Goal: Find specific page/section: Find specific page/section

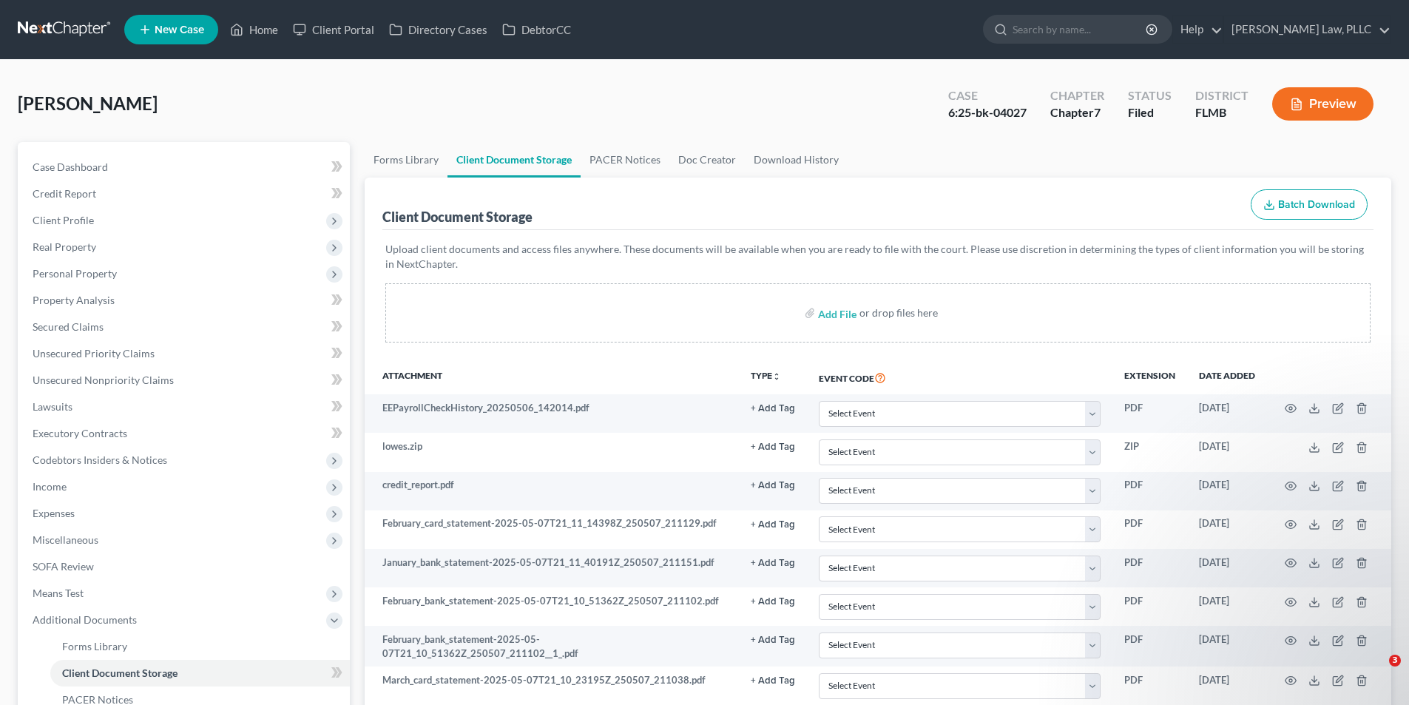
select select "9"
select select "19"
click at [92, 37] on link at bounding box center [65, 29] width 95 height 27
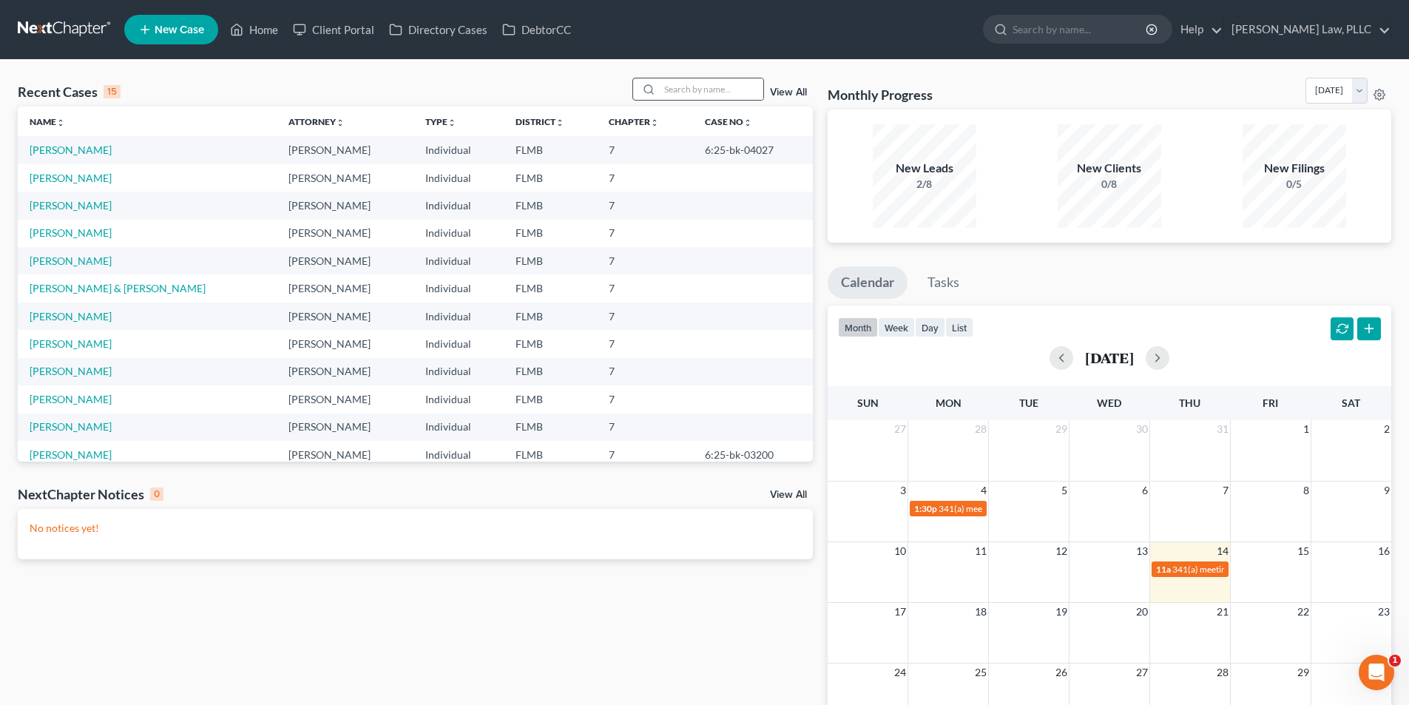
click at [658, 87] on div at bounding box center [646, 88] width 27 height 21
click at [665, 87] on input "search" at bounding box center [712, 88] width 104 height 21
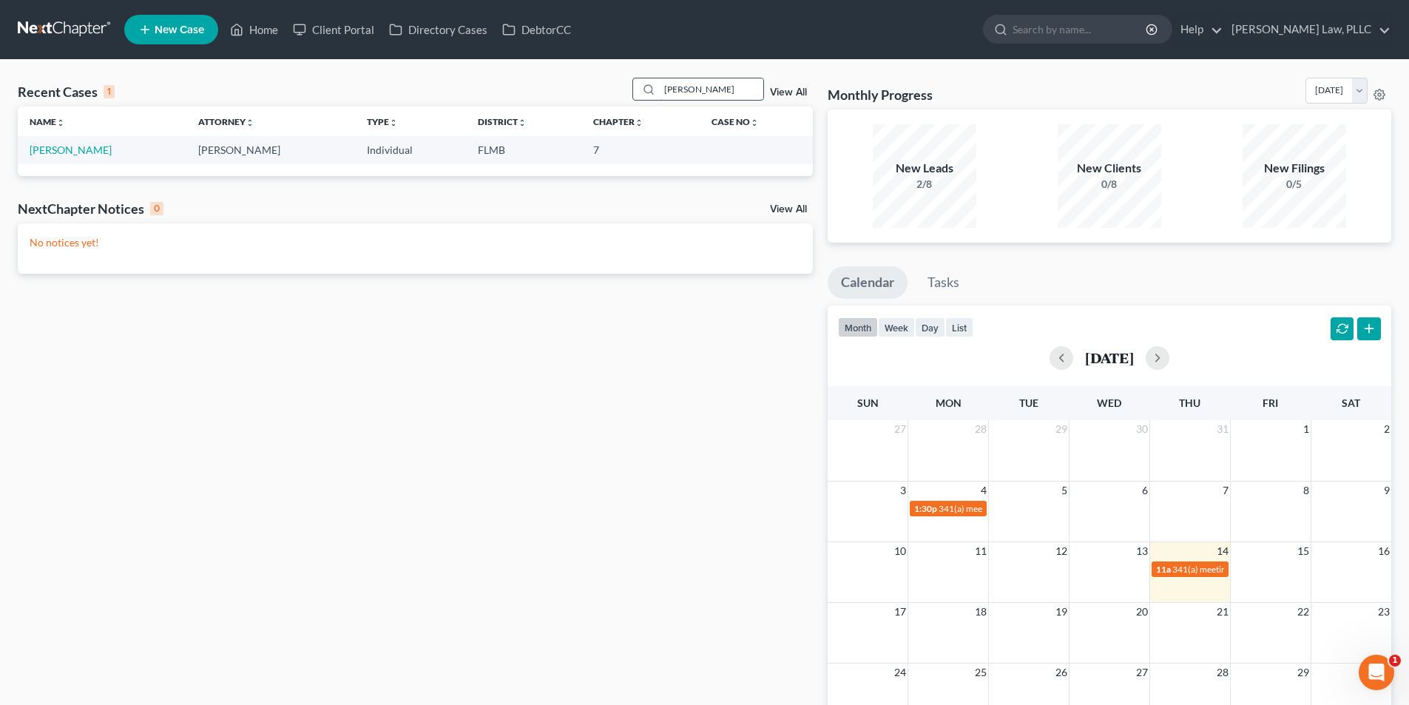
type input "guzman"
click at [724, 91] on input "guzman" at bounding box center [712, 88] width 104 height 21
click at [76, 151] on link "Guzman, Juan" at bounding box center [71, 149] width 82 height 13
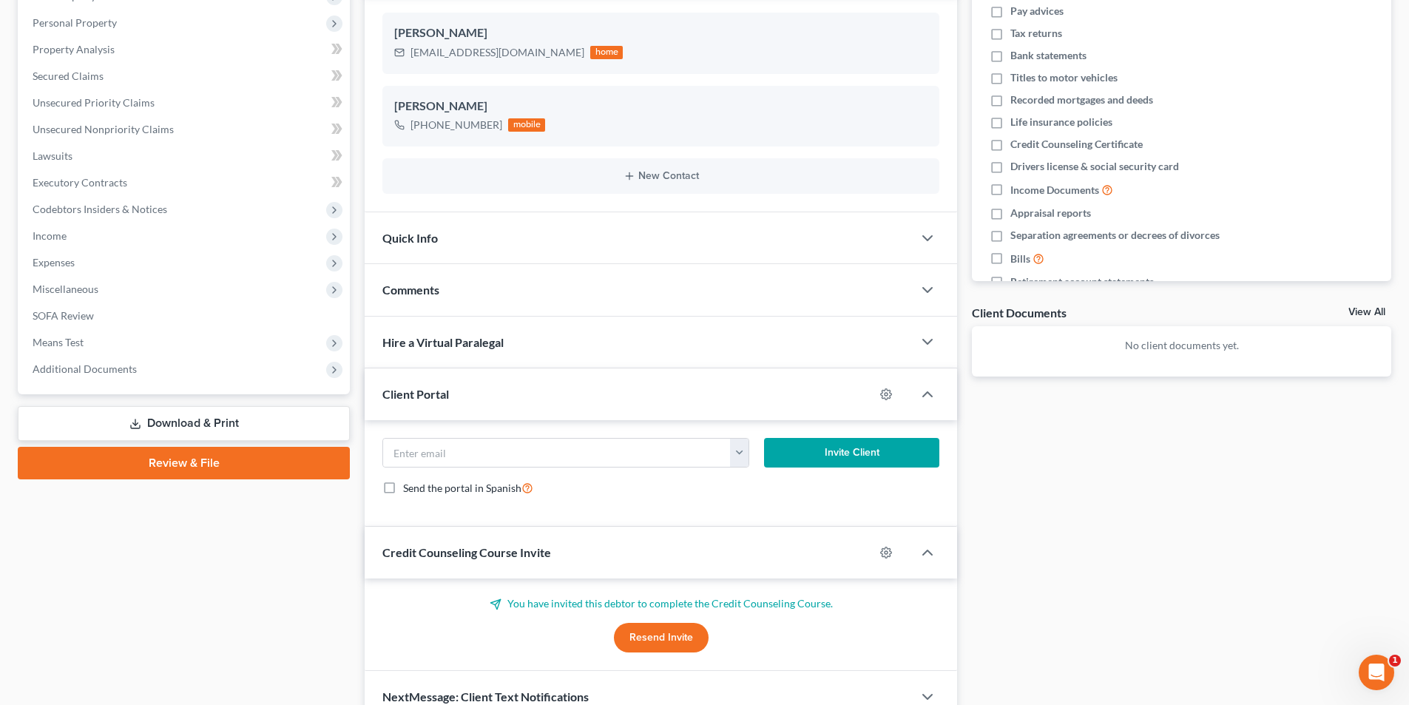
scroll to position [325, 0]
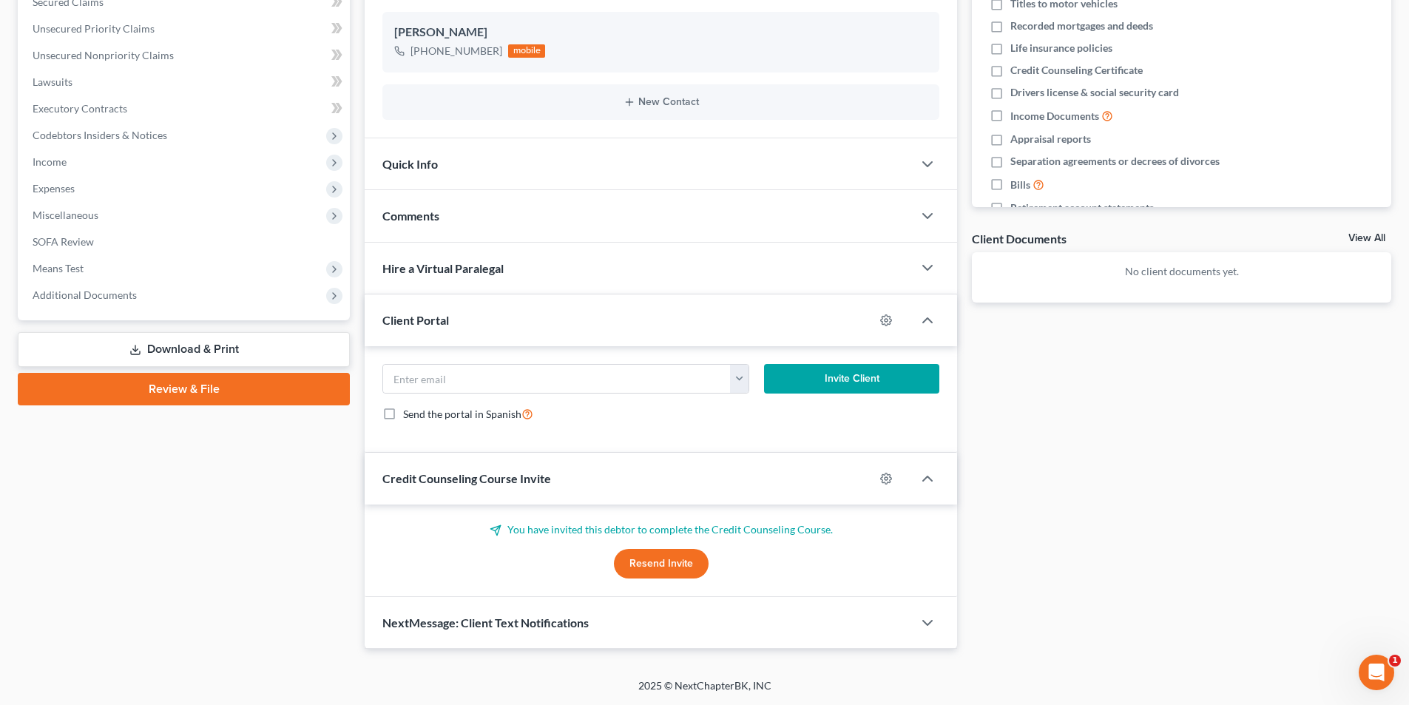
click at [799, 483] on div "Credit Counseling Course Invite" at bounding box center [620, 478] width 510 height 51
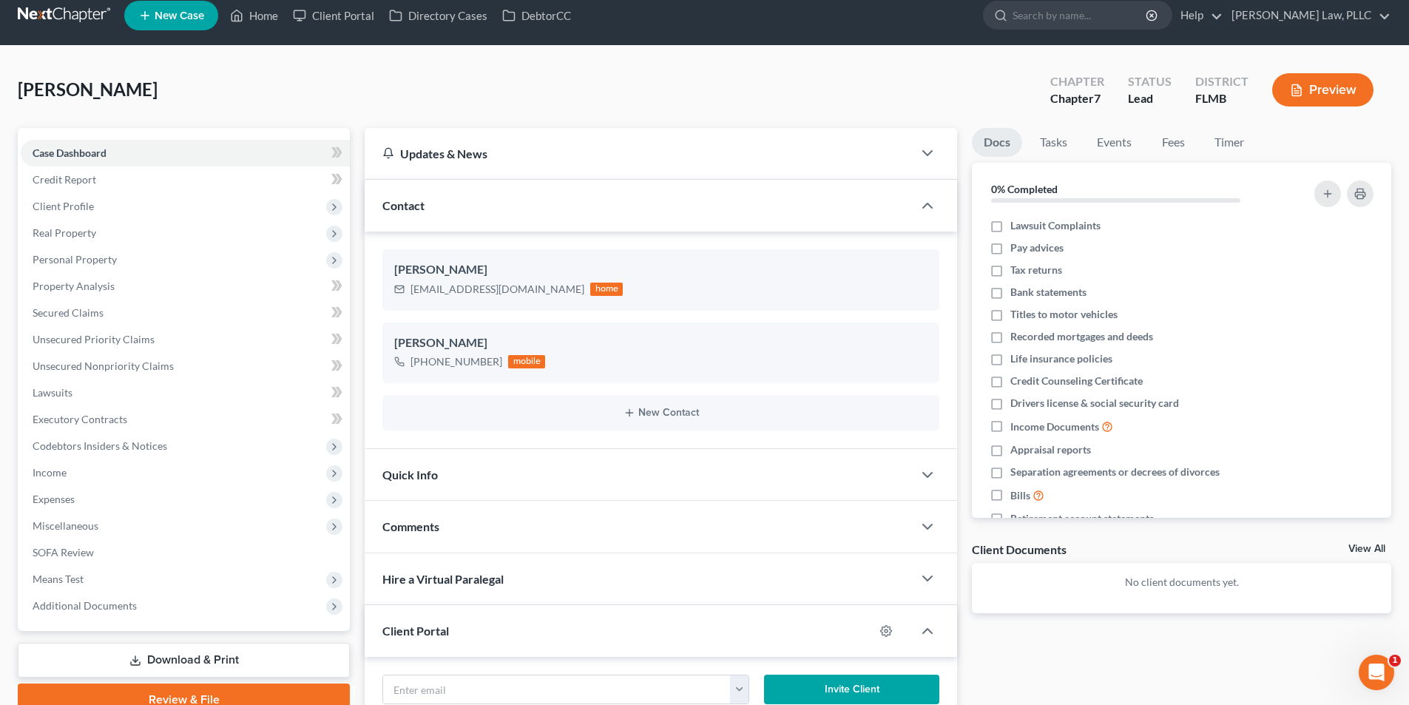
scroll to position [0, 0]
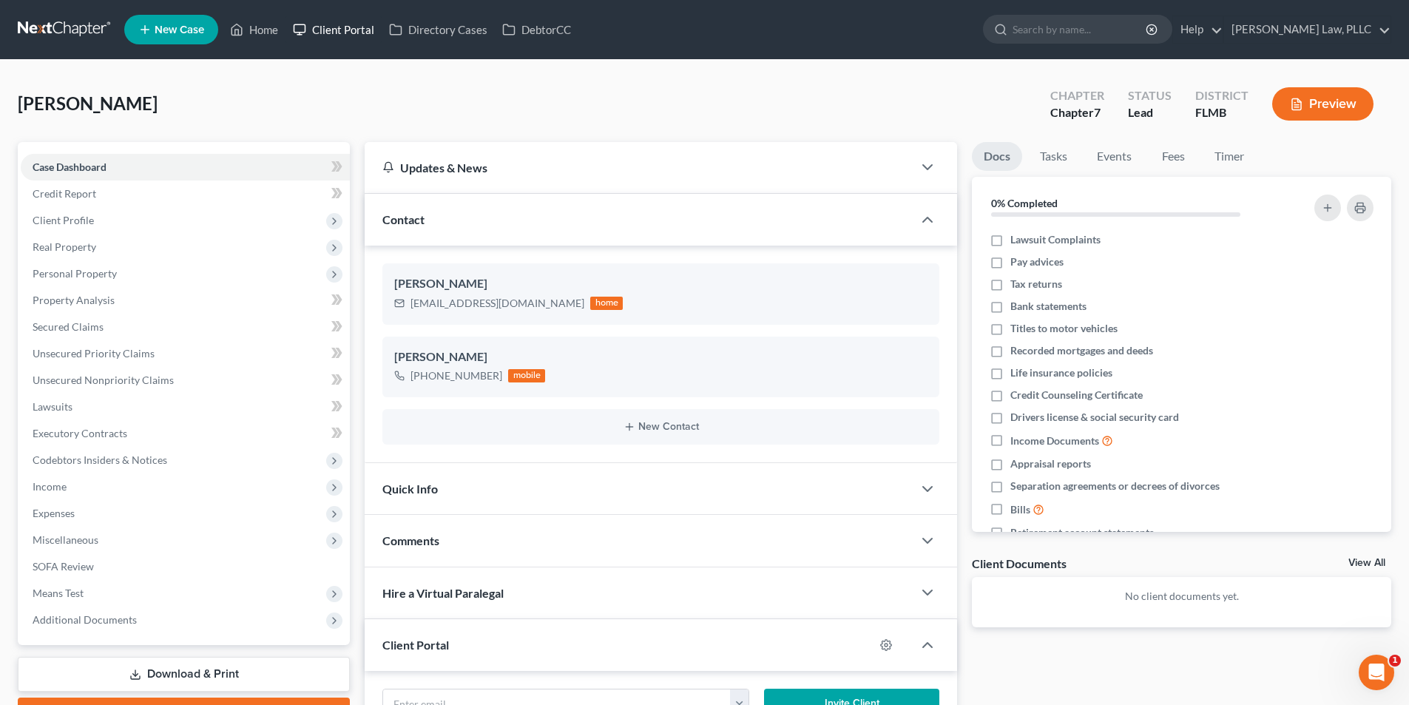
click at [345, 26] on link "Client Portal" at bounding box center [333, 29] width 96 height 27
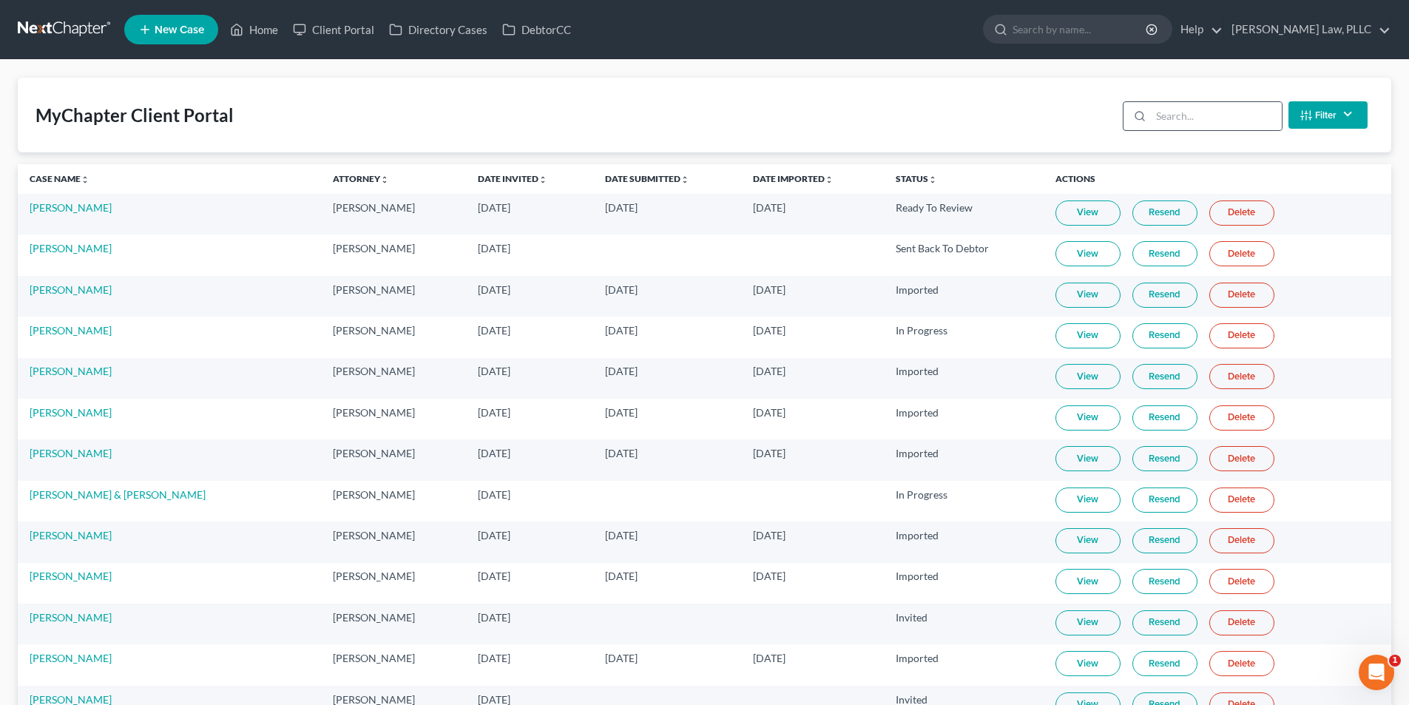
click at [1151, 117] on div at bounding box center [1136, 116] width 27 height 28
click at [1184, 121] on input "search" at bounding box center [1216, 116] width 131 height 28
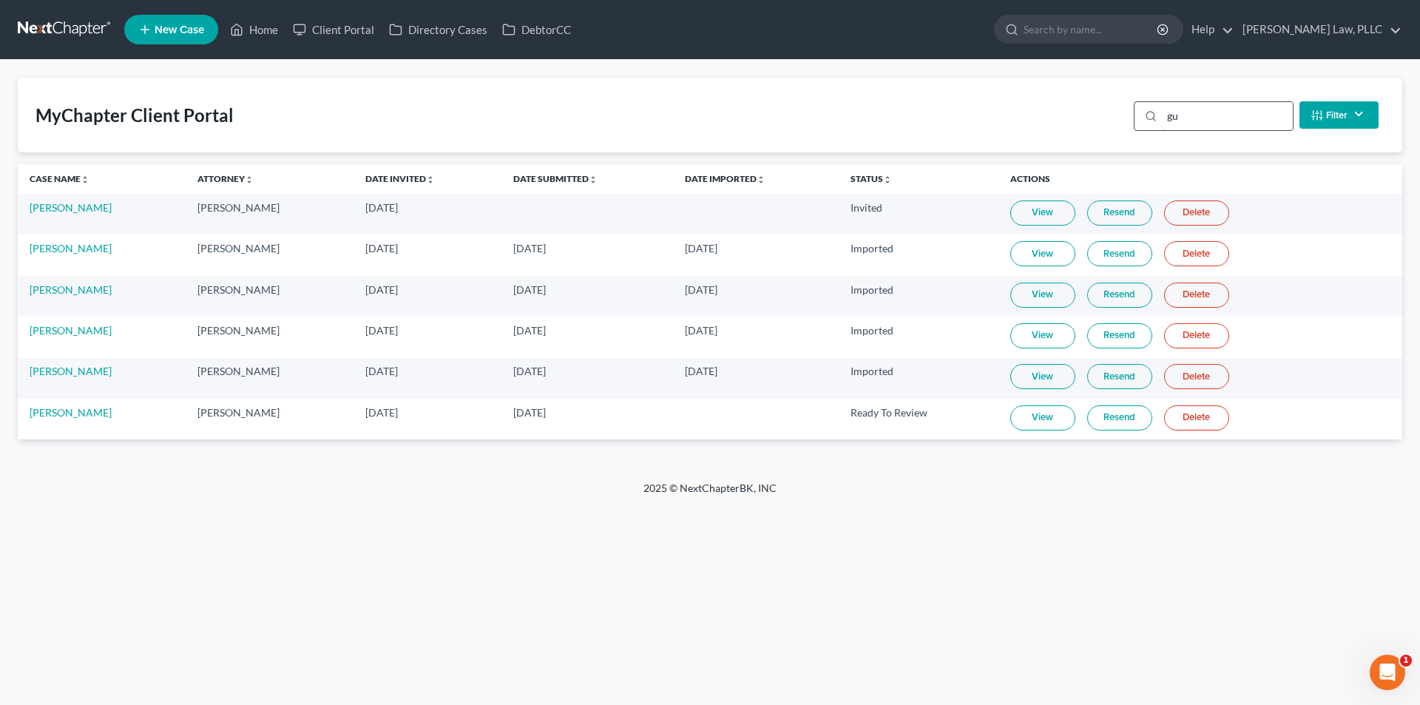
type input "guz"
